Goal: Information Seeking & Learning: Learn about a topic

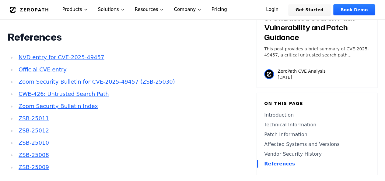
scroll to position [1178, 0]
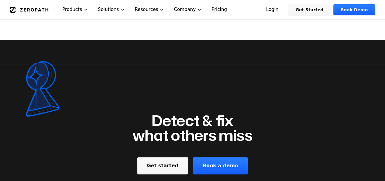
click at [43, 16] on div "ZeroPath Products Solutions Resources Company Pricing" at bounding box center [134, 9] width 249 height 19
click at [37, 12] on icon "Global" at bounding box center [29, 10] width 38 height 6
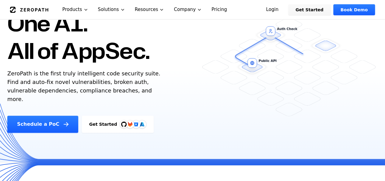
scroll to position [57, 0]
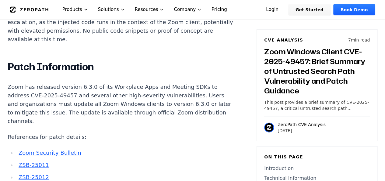
scroll to position [996, 0]
